Goal: Information Seeking & Learning: Learn about a topic

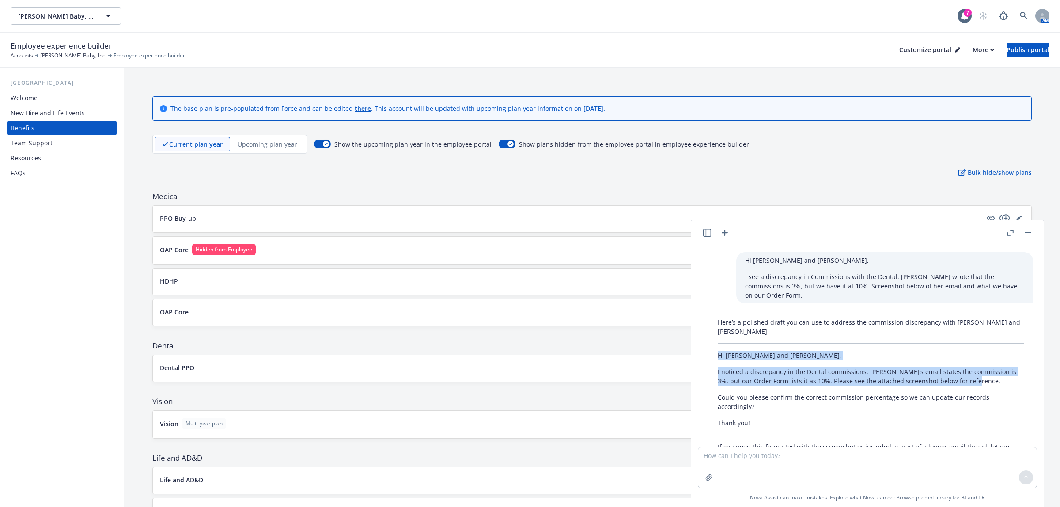
scroll to position [20, 0]
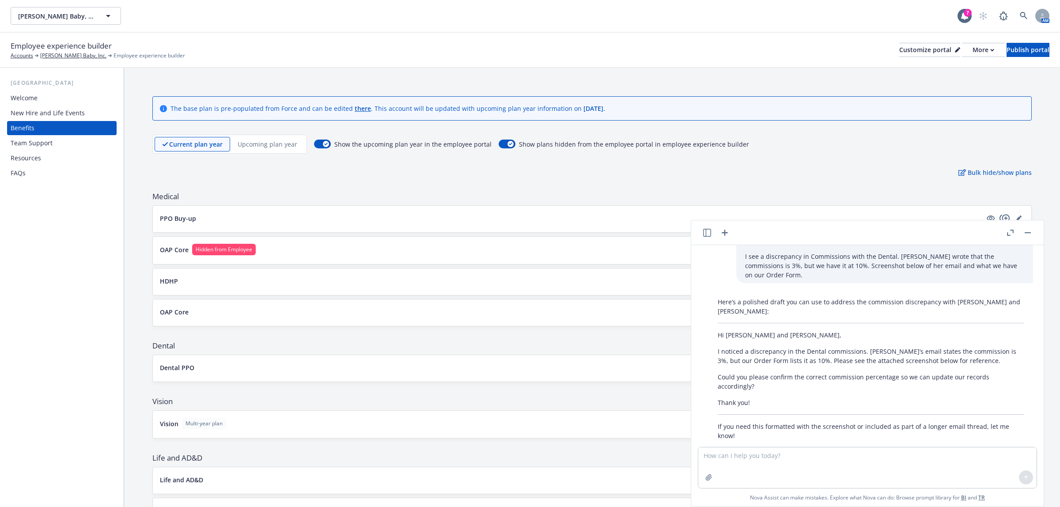
click at [297, 186] on div "The base plan is pre-populated from Force and can be edited there . This accoun…" at bounding box center [592, 413] width 936 height 690
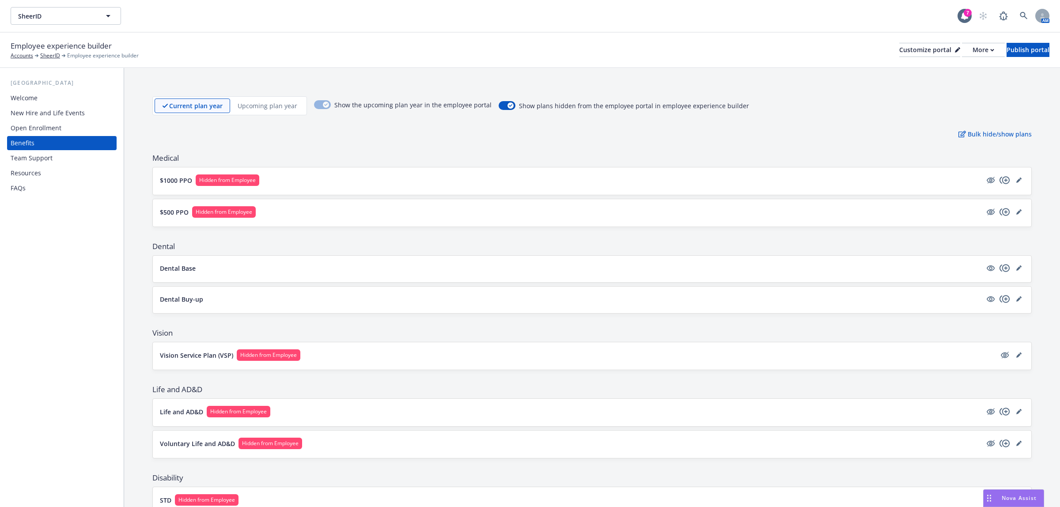
click at [63, 93] on div "Welcome" at bounding box center [62, 98] width 102 height 14
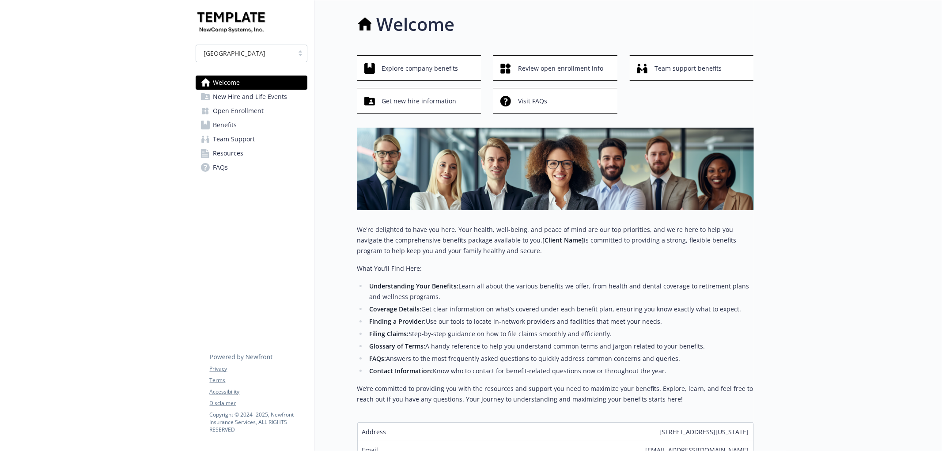
click at [232, 99] on span "New Hire and Life Events" at bounding box center [250, 97] width 74 height 14
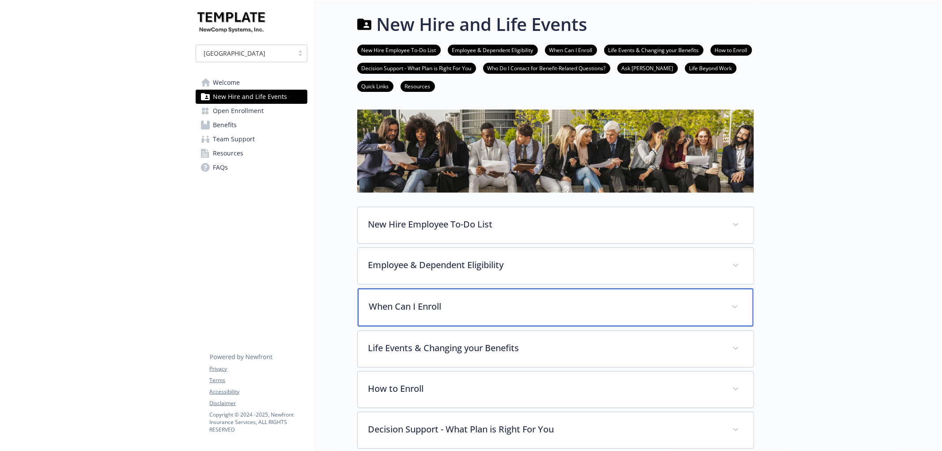
click at [424, 296] on div "When Can I Enroll" at bounding box center [556, 307] width 396 height 38
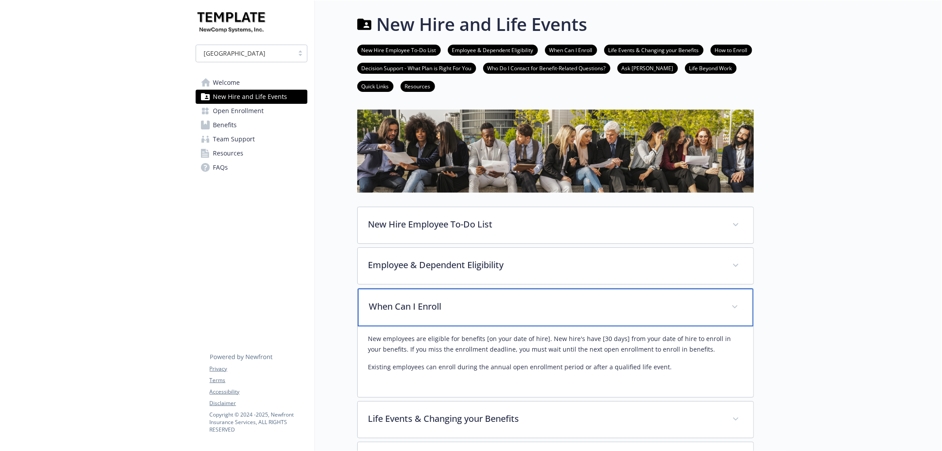
click at [428, 309] on p "When Can I Enroll" at bounding box center [545, 306] width 352 height 13
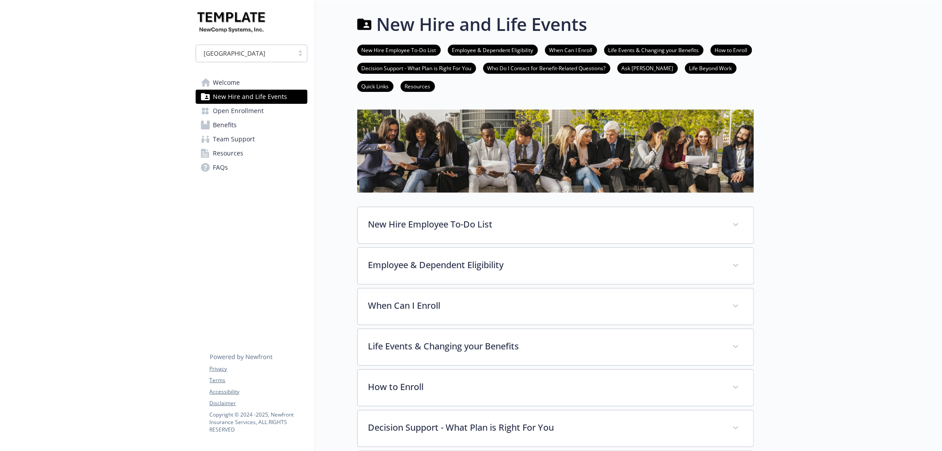
click at [263, 111] on link "Open Enrollment" at bounding box center [252, 111] width 112 height 14
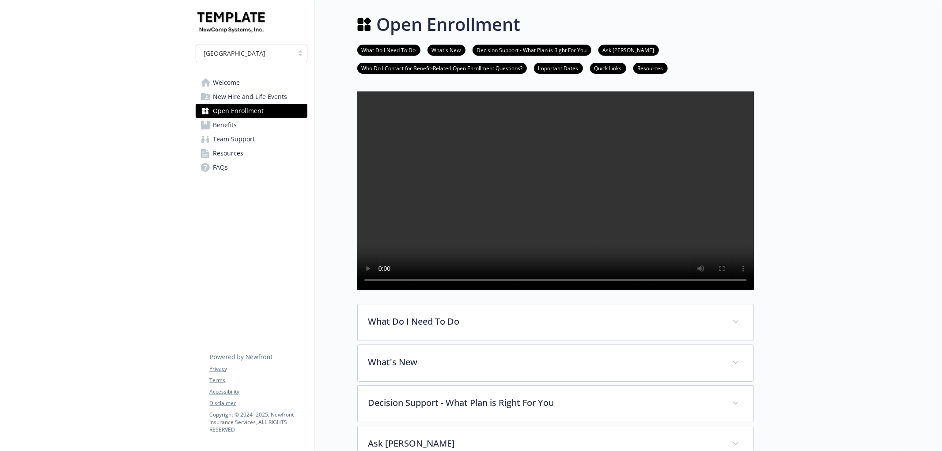
click at [243, 124] on link "Benefits" at bounding box center [252, 125] width 112 height 14
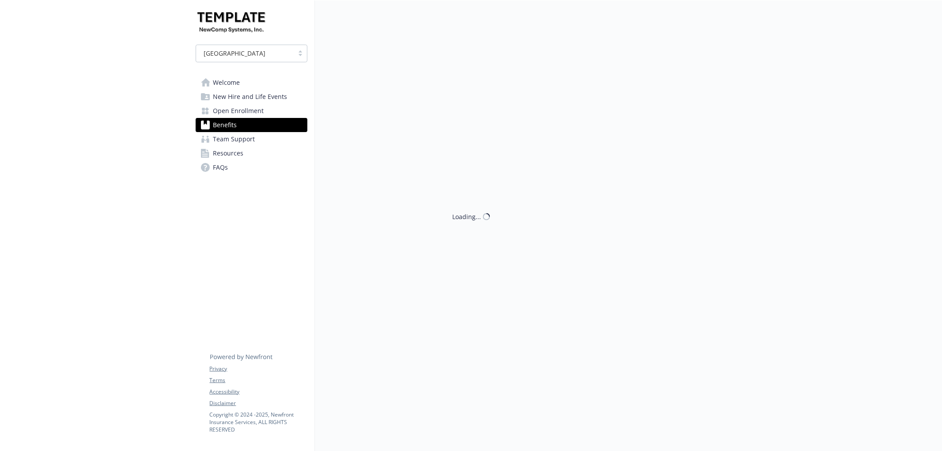
click at [251, 104] on span "Open Enrollment" at bounding box center [238, 111] width 51 height 14
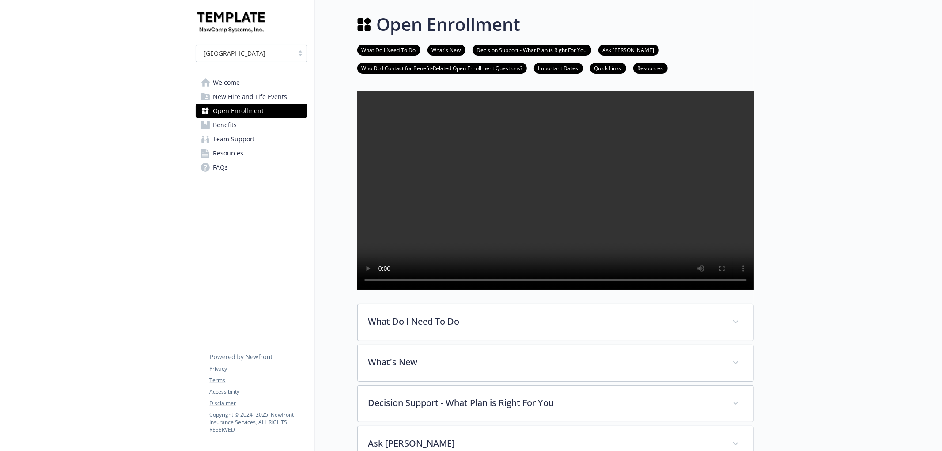
click at [243, 129] on link "Benefits" at bounding box center [252, 125] width 112 height 14
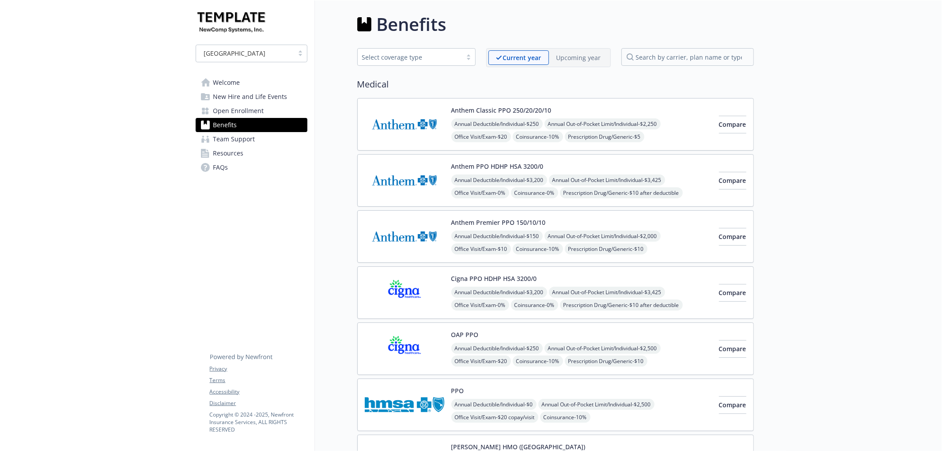
click at [587, 57] on p "Upcoming year" at bounding box center [579, 57] width 45 height 9
click at [521, 59] on p "Current year" at bounding box center [515, 57] width 38 height 9
click at [501, 120] on span "Annual Deductible/Individual - $250" at bounding box center [497, 123] width 91 height 11
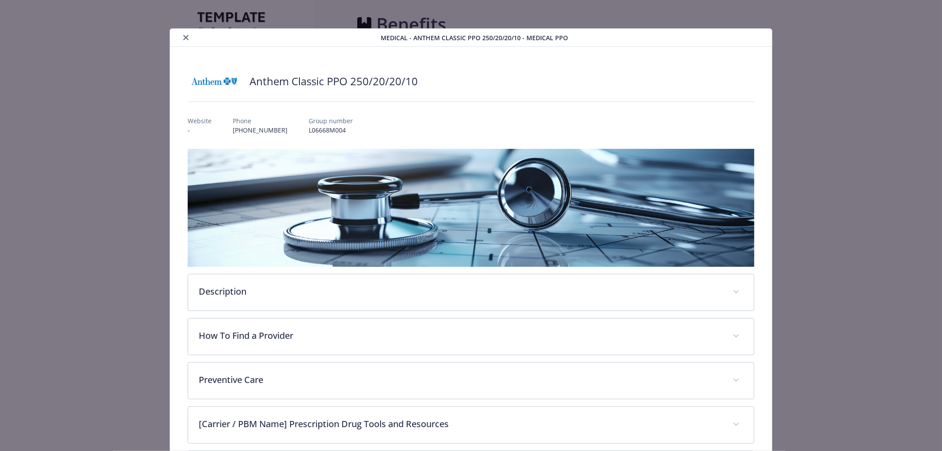
click at [183, 37] on icon "close" at bounding box center [185, 37] width 5 height 5
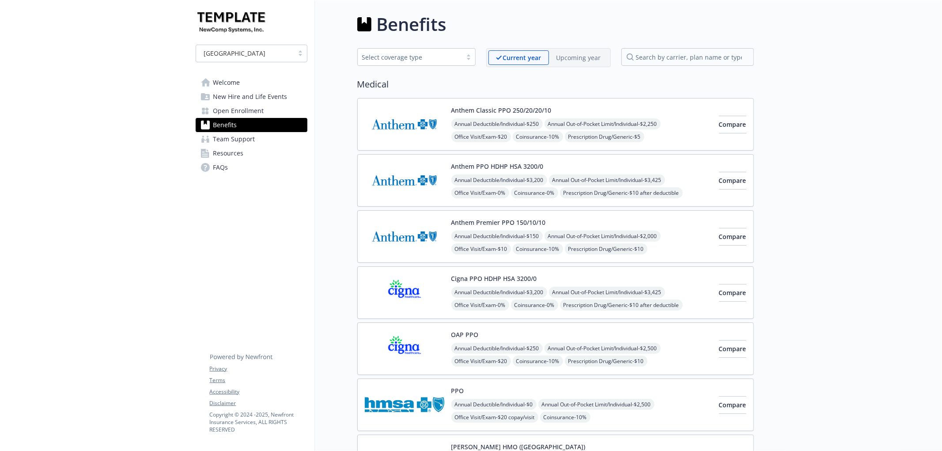
click at [242, 137] on span "Team Support" at bounding box center [234, 139] width 42 height 14
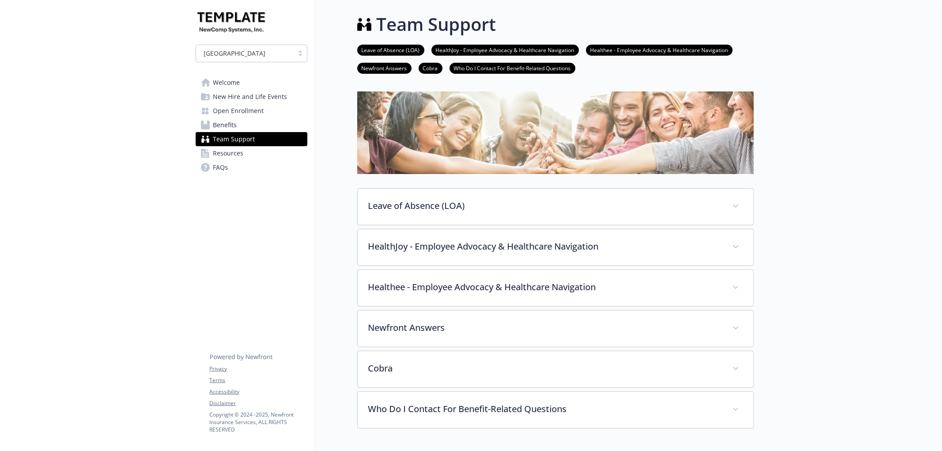
click at [229, 156] on span "Resources" at bounding box center [228, 153] width 30 height 14
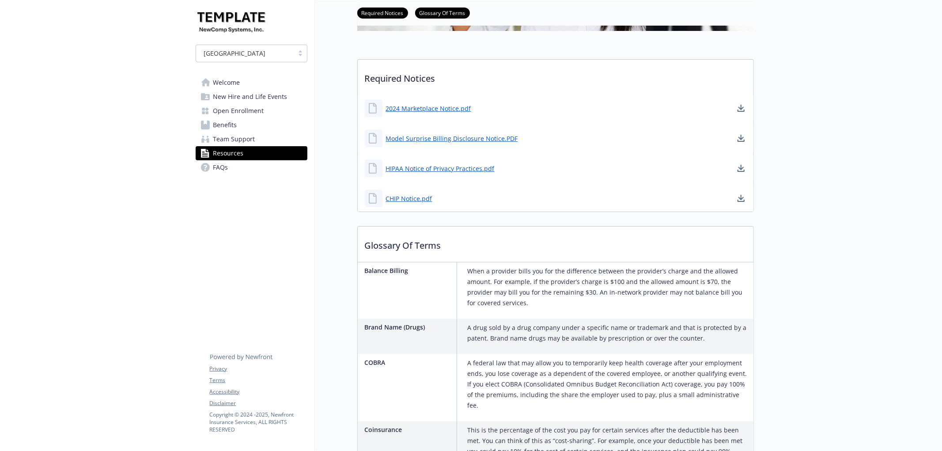
scroll to position [262, 0]
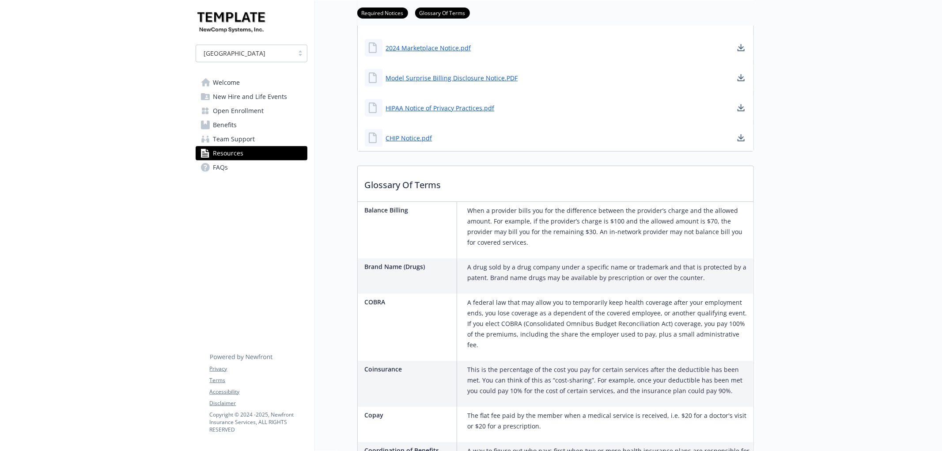
click at [235, 165] on link "FAQs" at bounding box center [252, 167] width 112 height 14
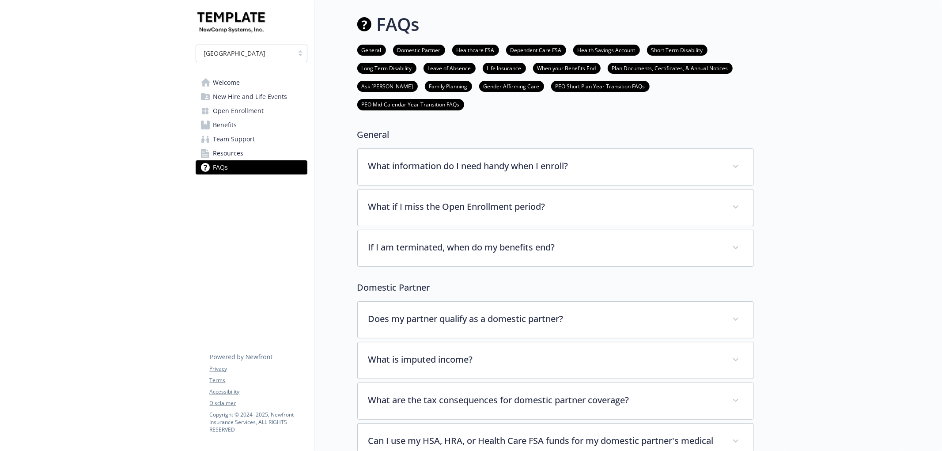
click at [218, 82] on span "Welcome" at bounding box center [226, 83] width 27 height 14
